Goal: Information Seeking & Learning: Learn about a topic

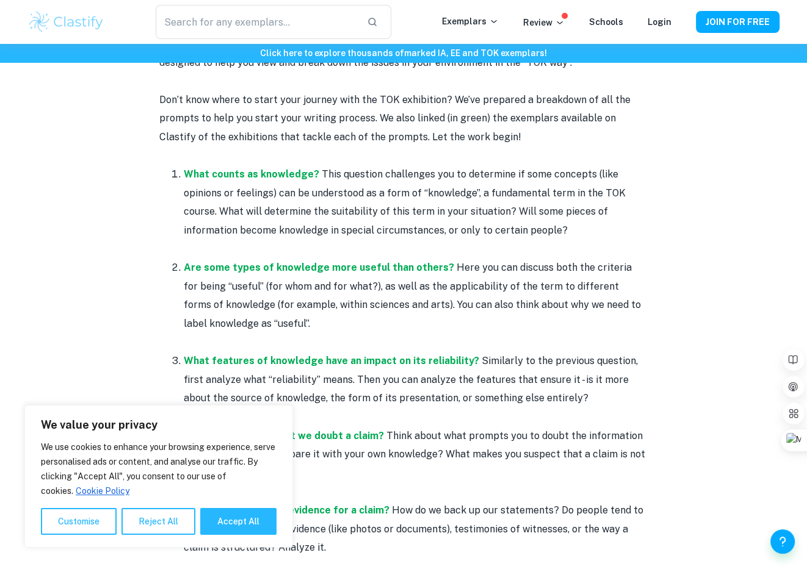
scroll to position [499, 0]
click at [164, 514] on button "Reject All" at bounding box center [158, 521] width 74 height 27
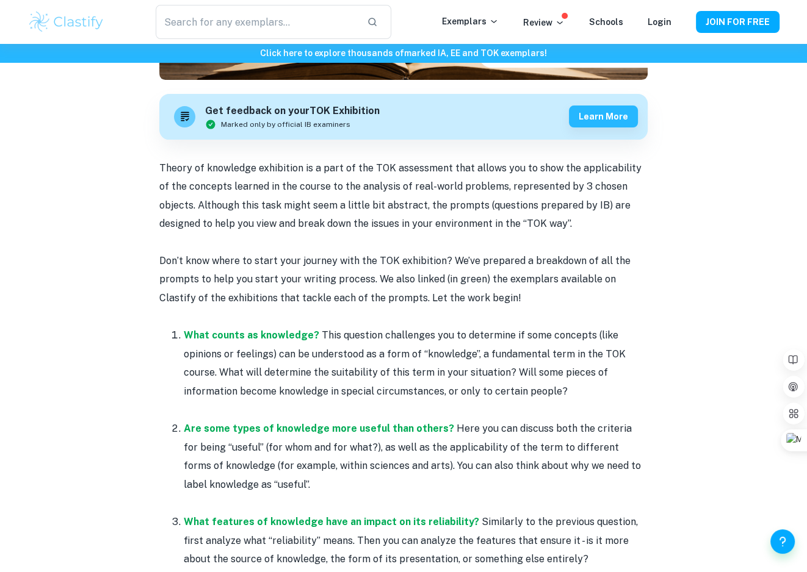
scroll to position [273, 0]
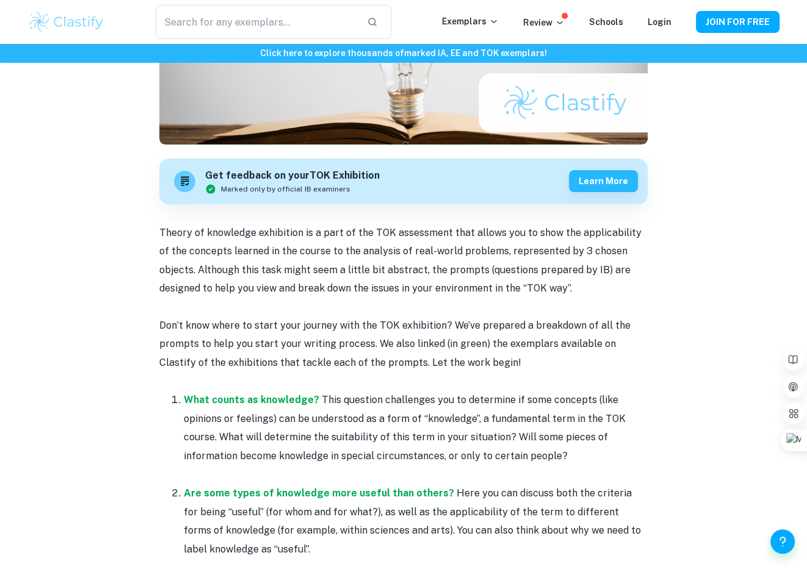
drag, startPoint x: 225, startPoint y: 233, endPoint x: 519, endPoint y: 227, distance: 294.7
click at [519, 227] on p "Theory of knowledge exhibition is a part of the TOK assessment that allows you …" at bounding box center [403, 261] width 488 height 74
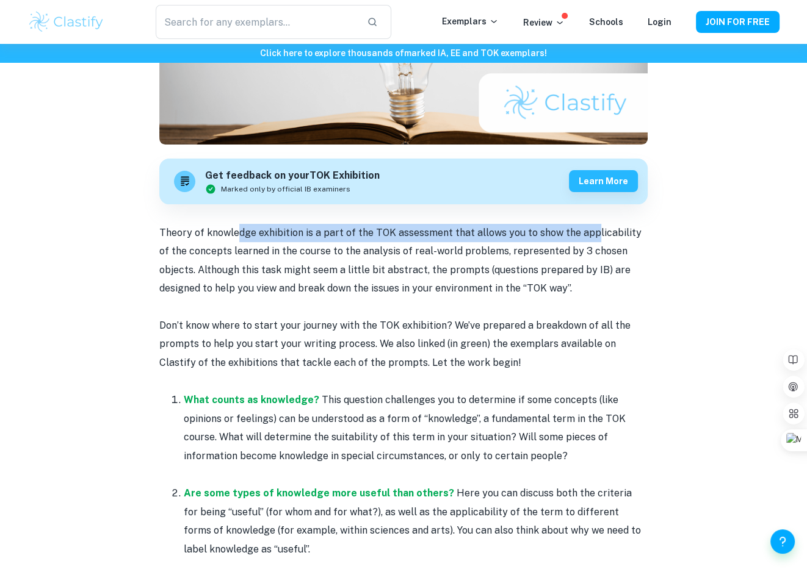
drag, startPoint x: 591, startPoint y: 229, endPoint x: 240, endPoint y: 231, distance: 350.8
click at [240, 231] on p "Theory of knowledge exhibition is a part of the TOK assessment that allows you …" at bounding box center [403, 261] width 488 height 74
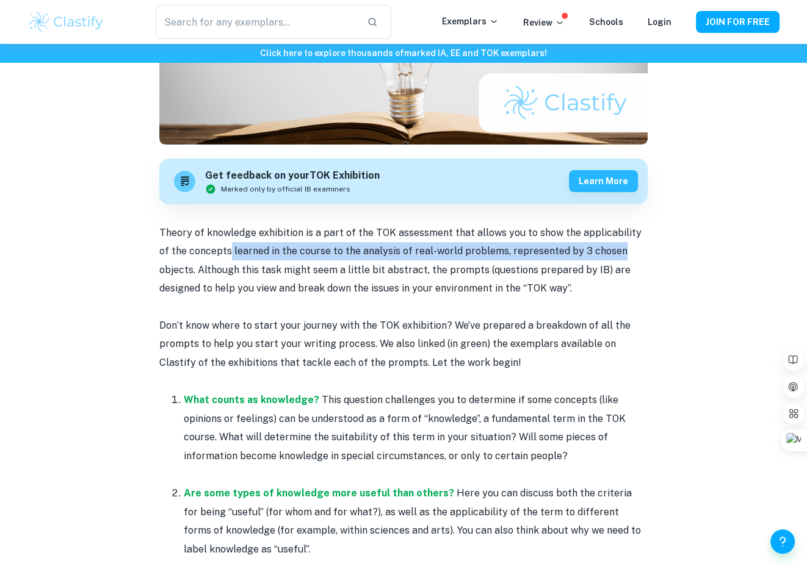
drag, startPoint x: 600, startPoint y: 246, endPoint x: 217, endPoint y: 245, distance: 383.1
click at [217, 245] on p "Theory of knowledge exhibition is a part of the TOK assessment that allows you …" at bounding box center [403, 261] width 488 height 74
click at [216, 245] on p "Theory of knowledge exhibition is a part of the TOK assessment that allows you …" at bounding box center [403, 261] width 488 height 74
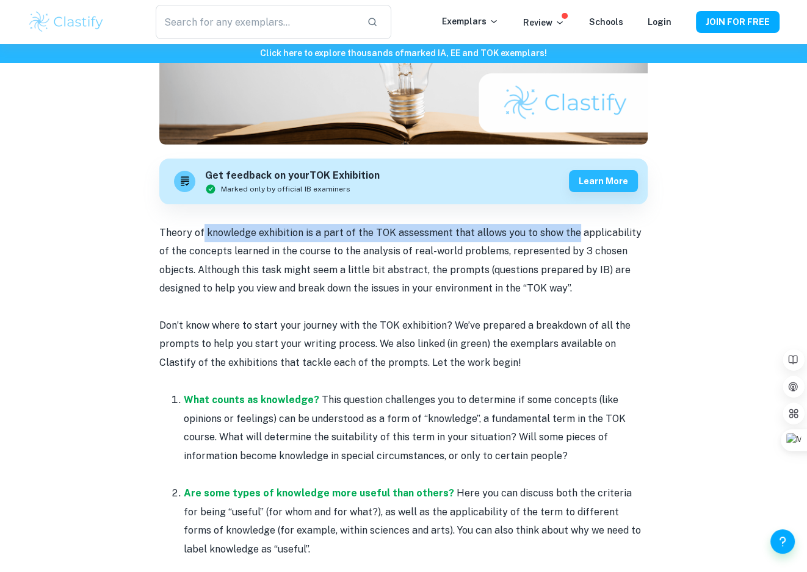
drag, startPoint x: 206, startPoint y: 231, endPoint x: 569, endPoint y: 239, distance: 363.1
click at [569, 239] on p "Theory of knowledge exhibition is a part of the TOK assessment that allows you …" at bounding box center [403, 261] width 488 height 74
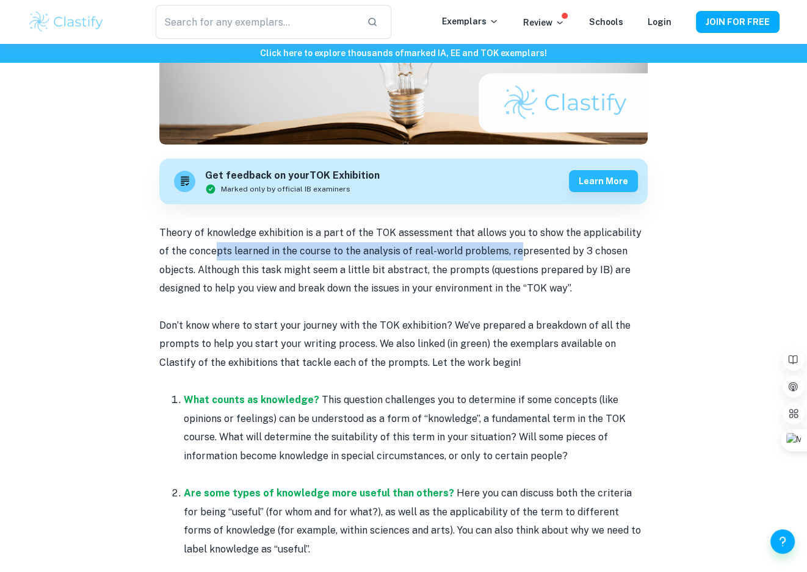
drag, startPoint x: 201, startPoint y: 247, endPoint x: 500, endPoint y: 253, distance: 299.0
click at [500, 253] on p "Theory of knowledge exhibition is a part of the TOK assessment that allows you …" at bounding box center [403, 261] width 488 height 74
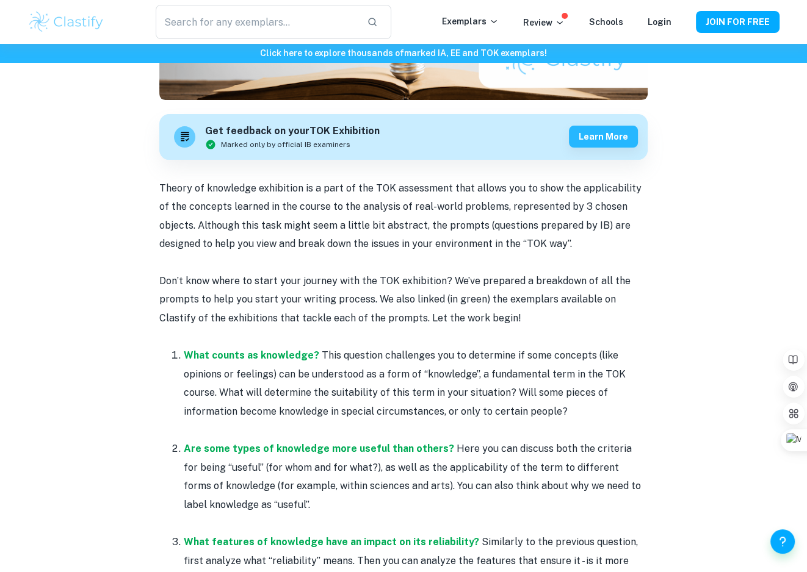
scroll to position [508, 0]
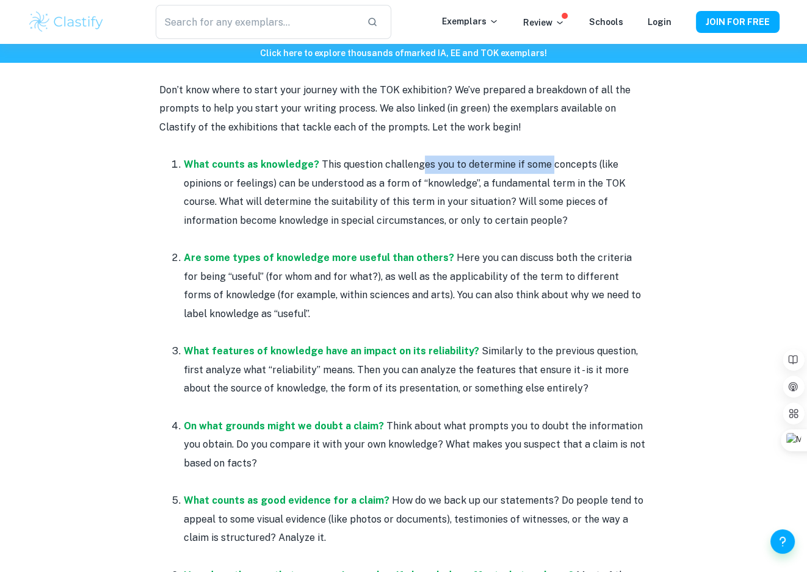
drag, startPoint x: 415, startPoint y: 160, endPoint x: 542, endPoint y: 157, distance: 126.9
click at [542, 157] on p "What counts as knowledge? This question challenges you to determine if some con…" at bounding box center [416, 193] width 464 height 74
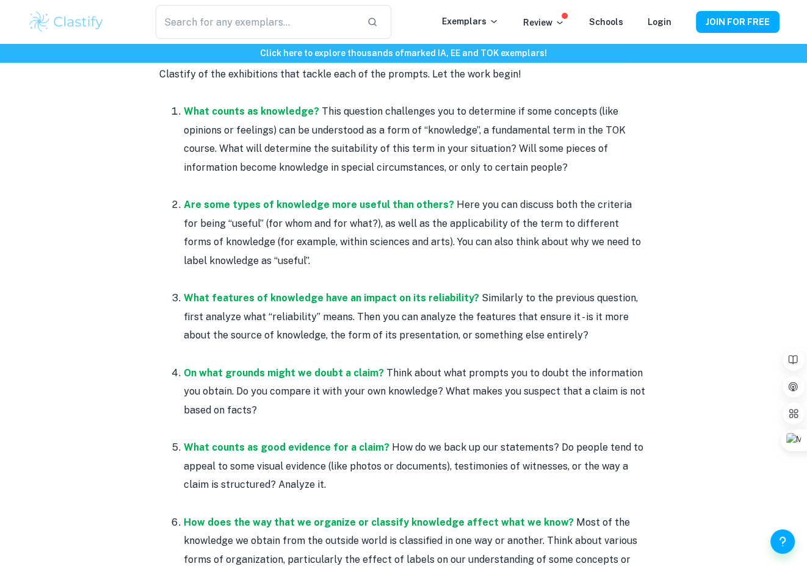
scroll to position [723, 0]
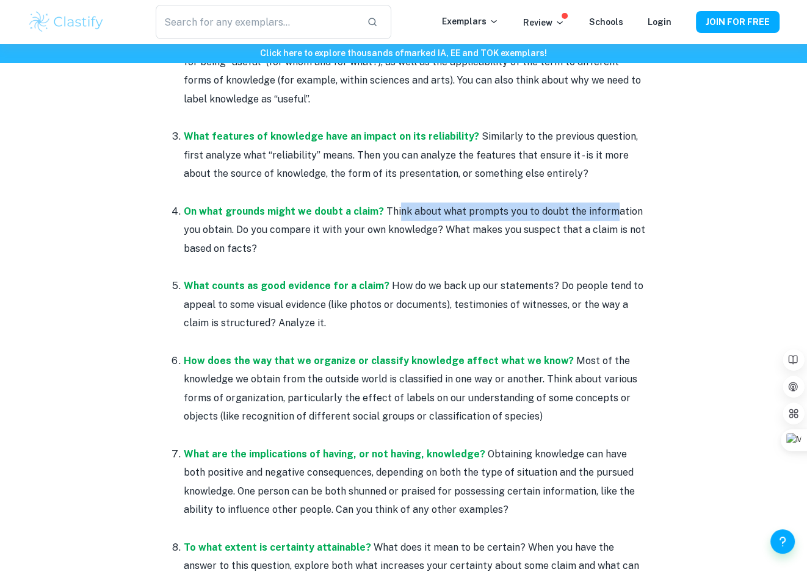
drag, startPoint x: 393, startPoint y: 210, endPoint x: 605, endPoint y: 206, distance: 212.4
click at [605, 206] on p "On what grounds might we doubt a claim? Think about what prompts you to doubt t…" at bounding box center [416, 231] width 464 height 56
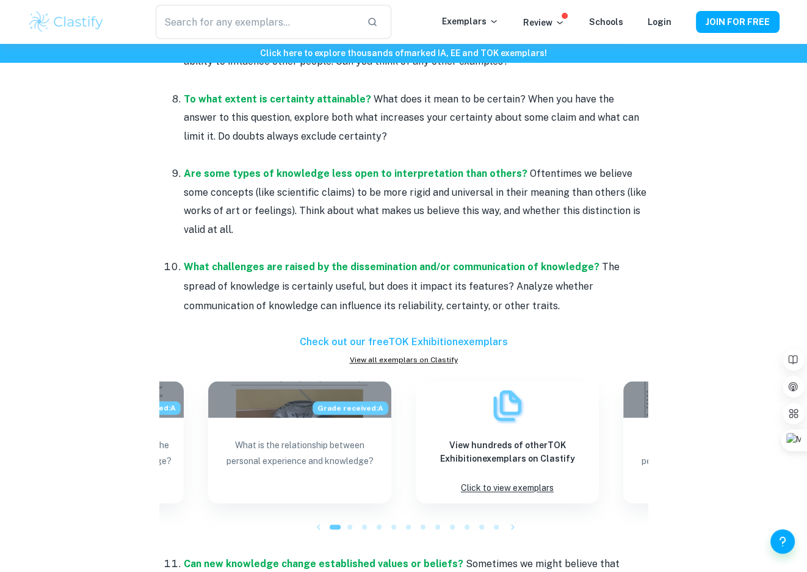
scroll to position [1149, 0]
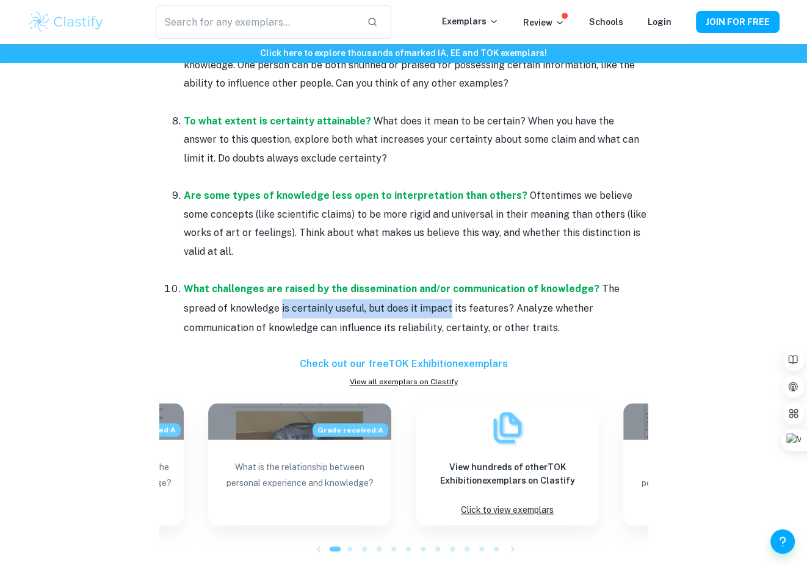
drag, startPoint x: 289, startPoint y: 304, endPoint x: 412, endPoint y: 301, distance: 123.3
click at [412, 301] on li "What challenges are raised by the dissemination and/or communication of knowled…" at bounding box center [416, 308] width 464 height 59
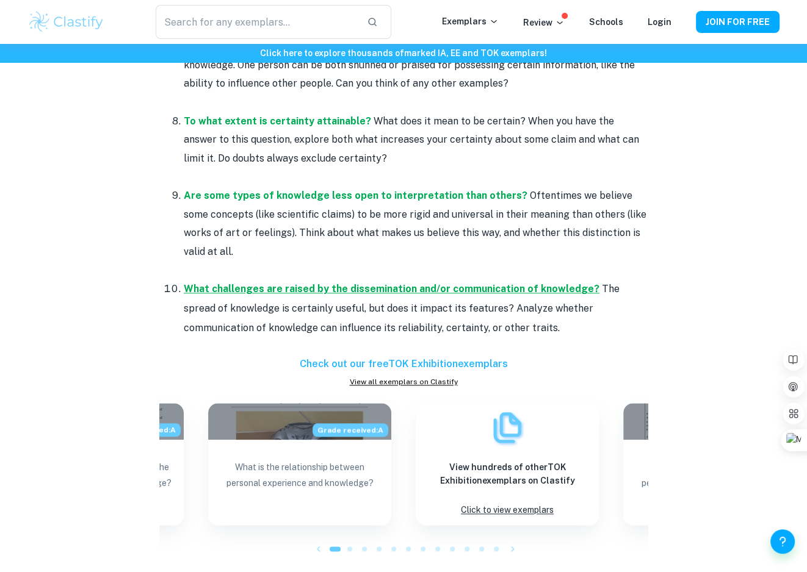
click at [418, 288] on strong "What challenges are raised by the dissemination and/or communication of knowled…" at bounding box center [391, 289] width 415 height 12
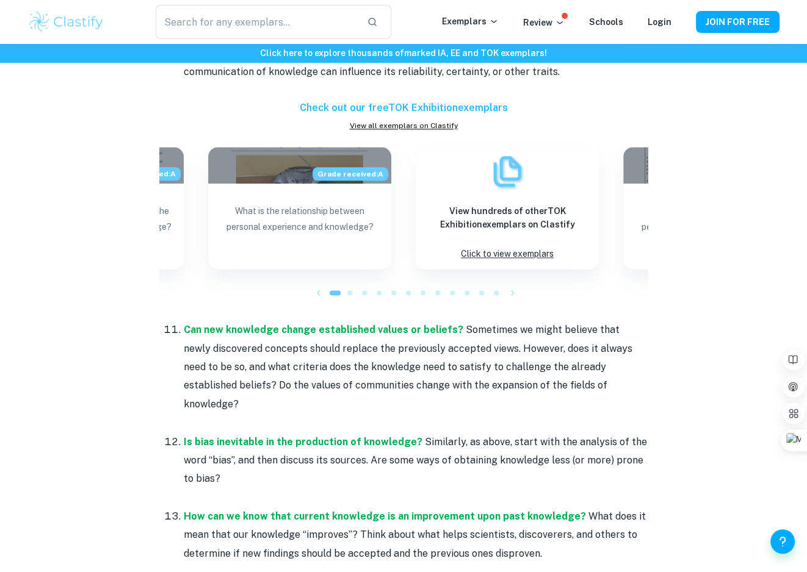
scroll to position [1456, 0]
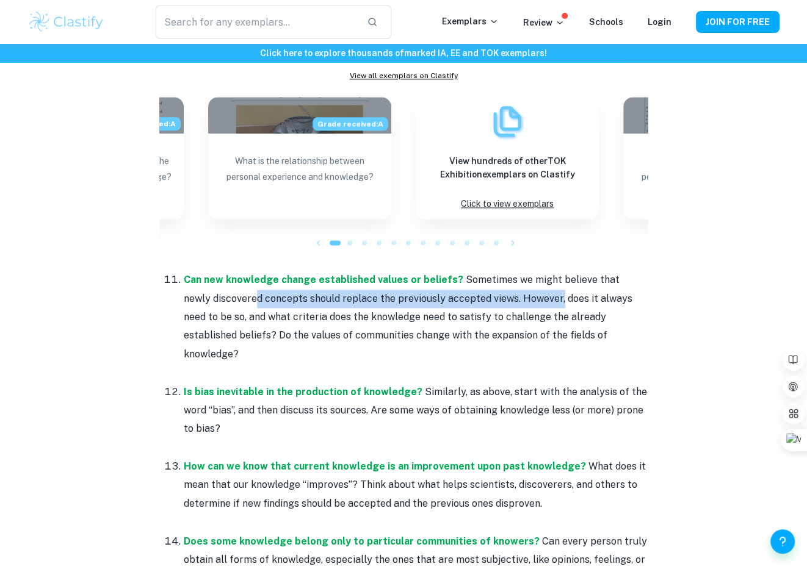
drag, startPoint x: 229, startPoint y: 300, endPoint x: 530, endPoint y: 295, distance: 300.2
click at [530, 295] on p "Can new knowledge change established values or beliefs? Sometimes we might beli…" at bounding box center [416, 317] width 464 height 93
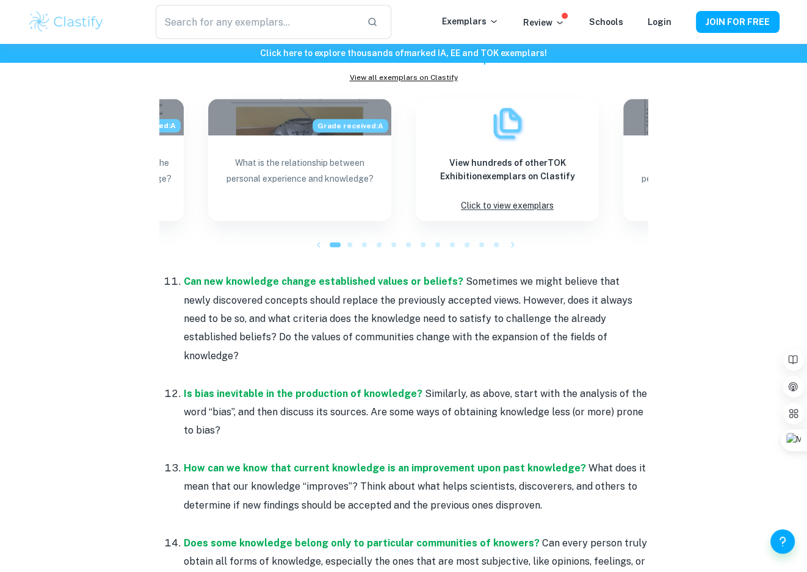
scroll to position [1453, 0]
drag, startPoint x: 526, startPoint y: 378, endPoint x: 286, endPoint y: 379, distance: 239.8
click at [248, 386] on p "Is bias inevitable in the production of knowledge? Similarly, as above, start w…" at bounding box center [416, 414] width 464 height 56
click at [487, 386] on p "Is bias inevitable in the production of knowledge? Similarly, as above, start w…" at bounding box center [416, 414] width 464 height 56
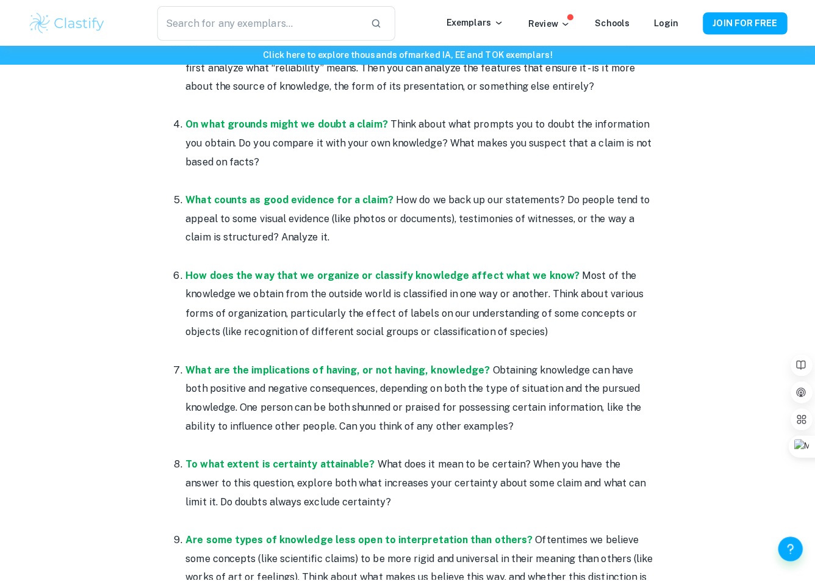
scroll to position [774, 0]
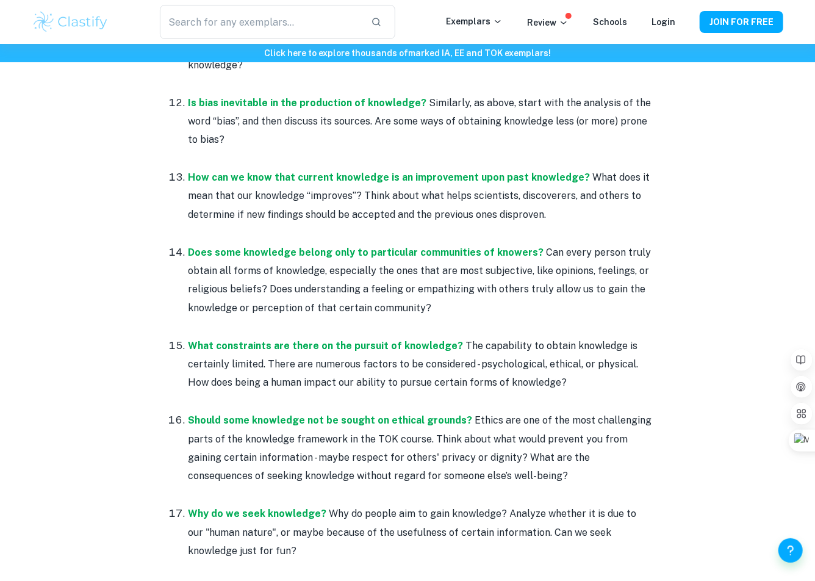
scroll to position [1880, 0]
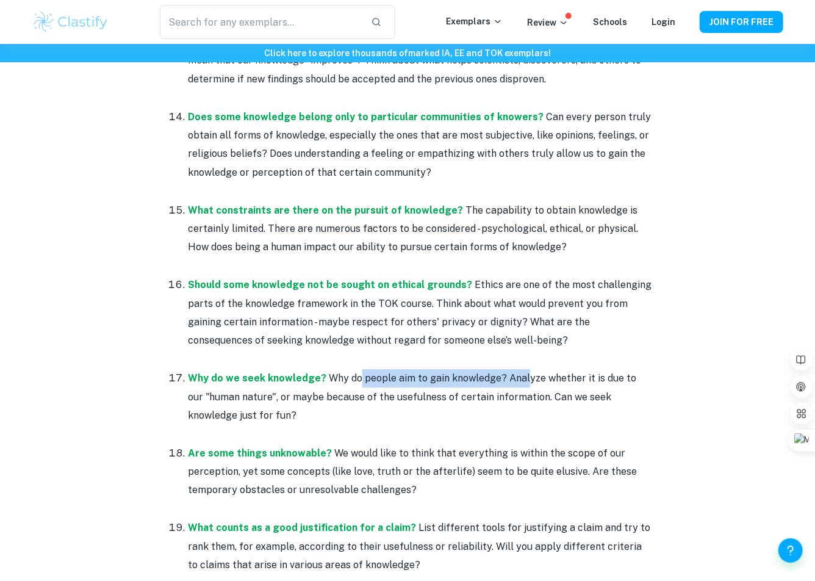
drag, startPoint x: 353, startPoint y: 359, endPoint x: 520, endPoint y: 354, distance: 166.6
click at [520, 369] on p "Why do we seek knowledge? Why do people aim to gain knowledge? Analyze whether …" at bounding box center [420, 397] width 464 height 56
click at [523, 369] on p "Why do we seek knowledge? Why do people aim to gain knowledge? Analyze whether …" at bounding box center [420, 397] width 464 height 56
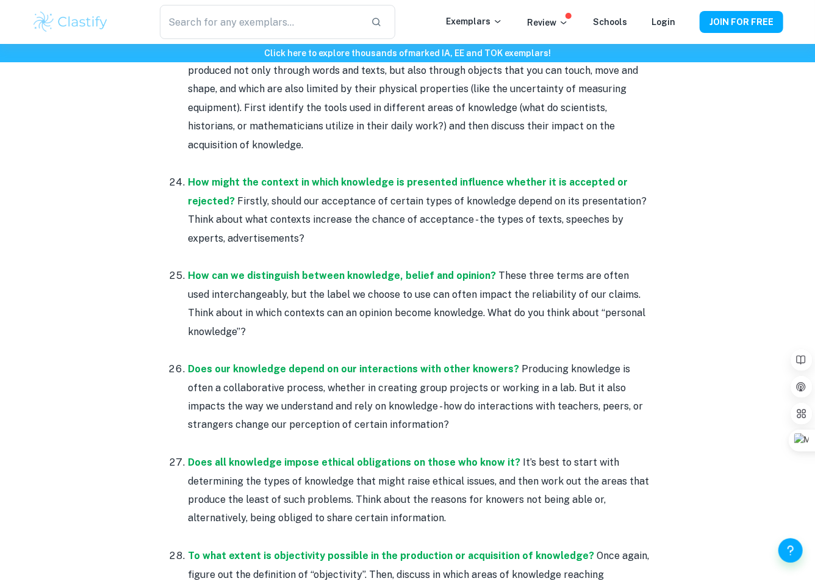
scroll to position [2767, 0]
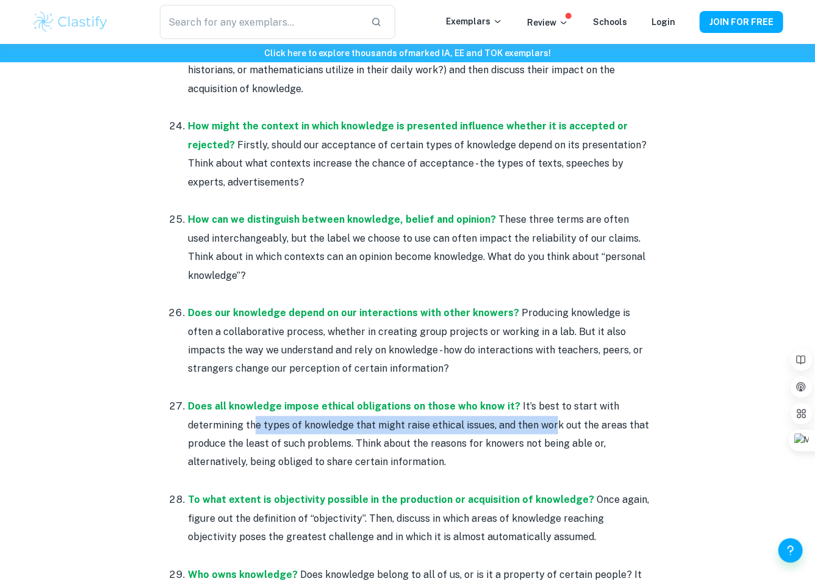
drag, startPoint x: 271, startPoint y: 380, endPoint x: 553, endPoint y: 381, distance: 281.3
click at [552, 397] on p "Does all knowledge impose ethical obligations on those who know it? It’s best t…" at bounding box center [420, 434] width 464 height 74
click at [553, 397] on p "Does all knowledge impose ethical obligations on those who know it? It’s best t…" at bounding box center [420, 434] width 464 height 74
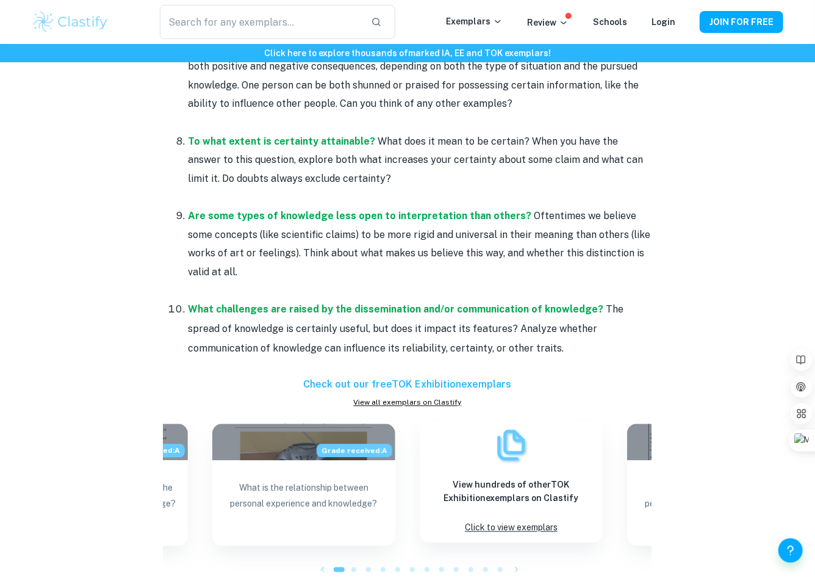
scroll to position [1115, 0]
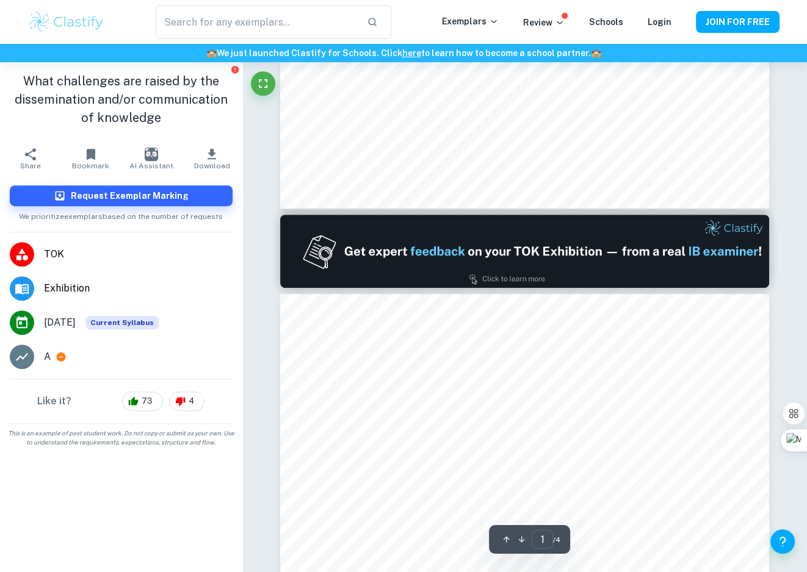
type input "2"
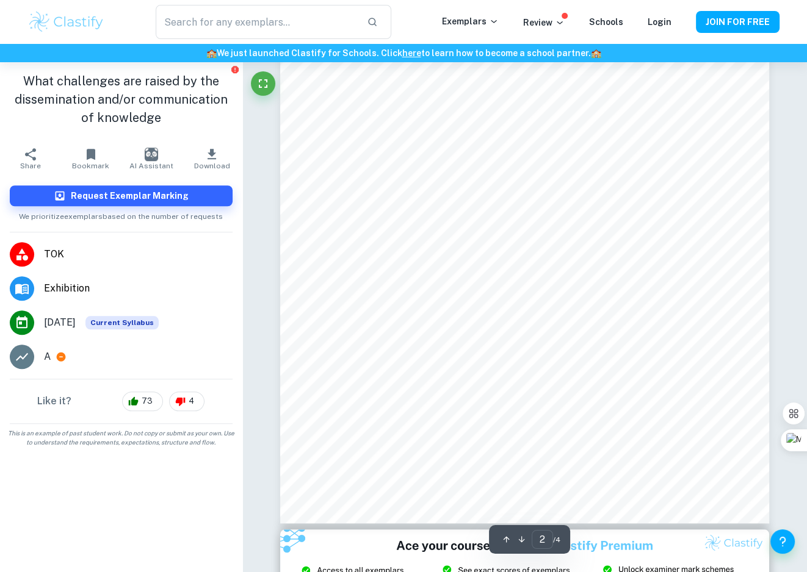
scroll to position [1027, 0]
